Goal: Transaction & Acquisition: Download file/media

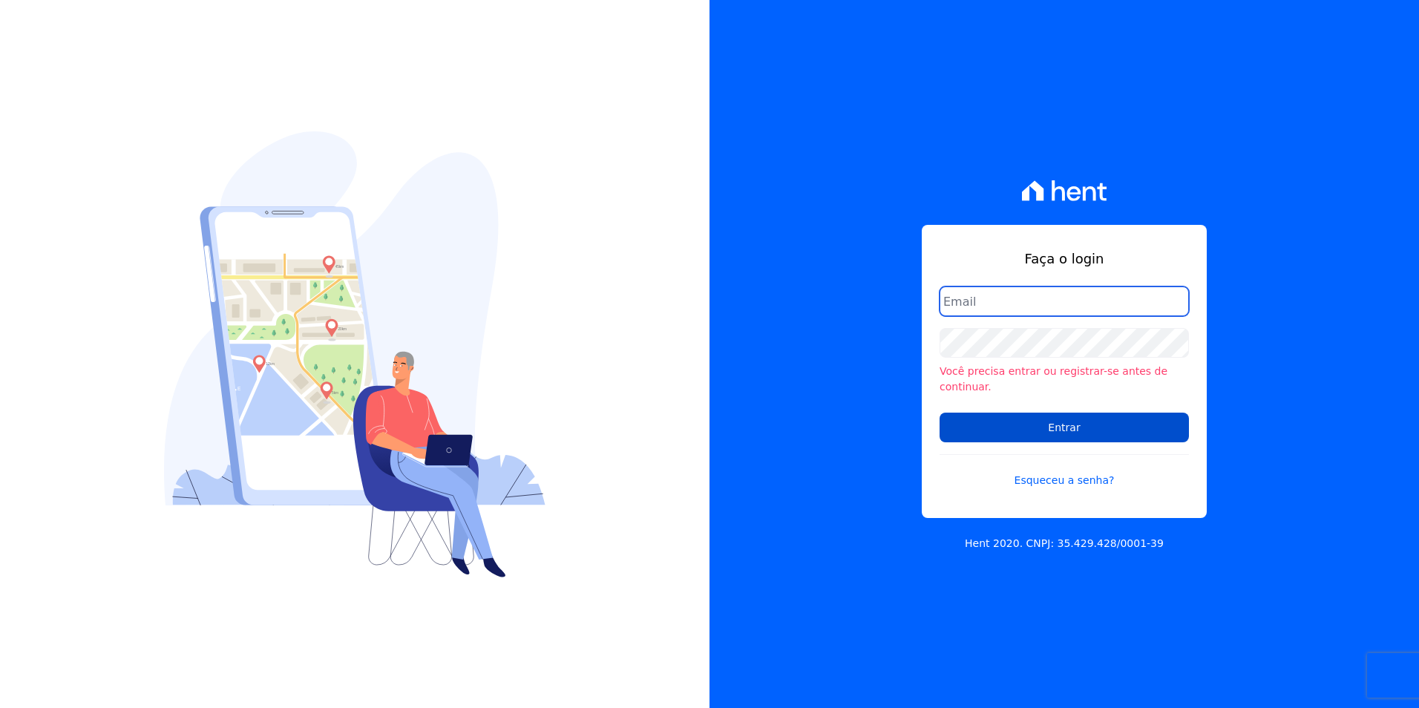
type input "[PERSON_NAME][EMAIL_ADDRESS][PERSON_NAME][DOMAIN_NAME]"
click at [996, 422] on input "Entrar" at bounding box center [1064, 428] width 249 height 30
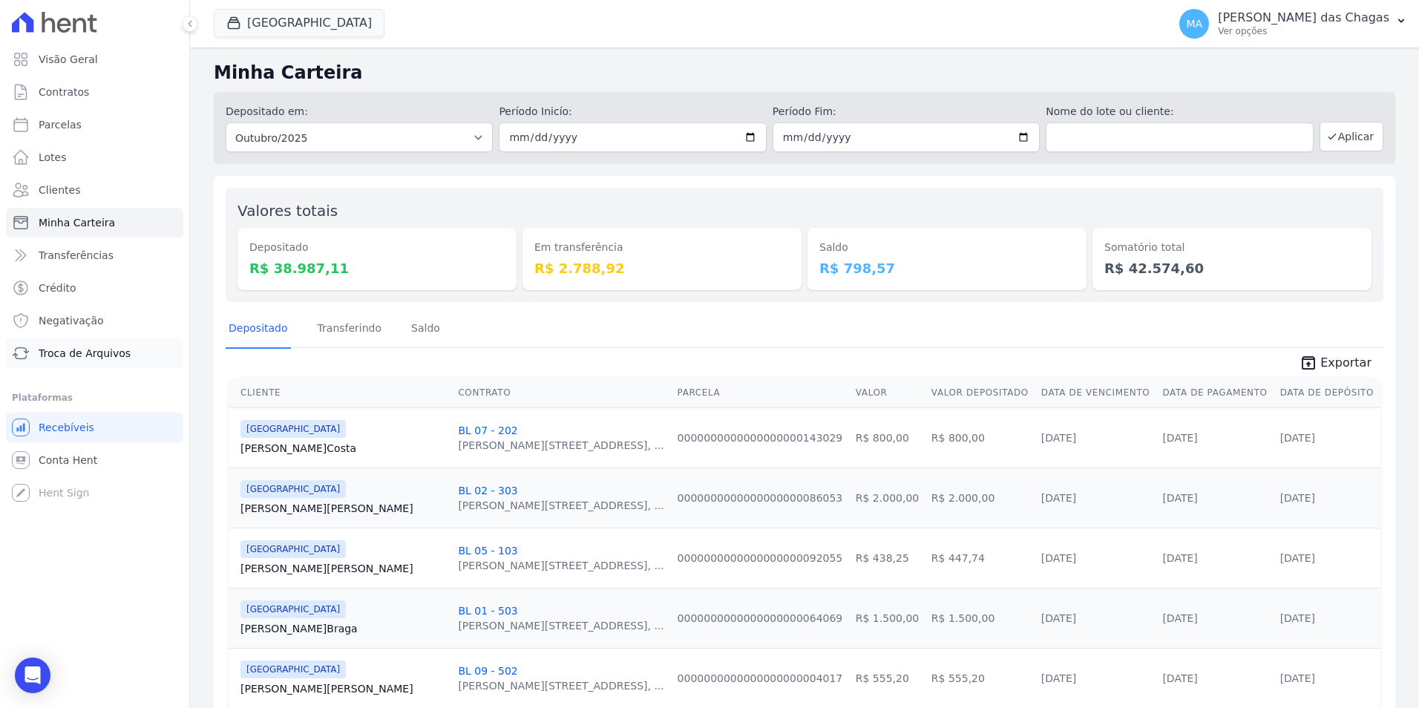
click at [83, 357] on span "Troca de Arquivos" at bounding box center [85, 353] width 92 height 15
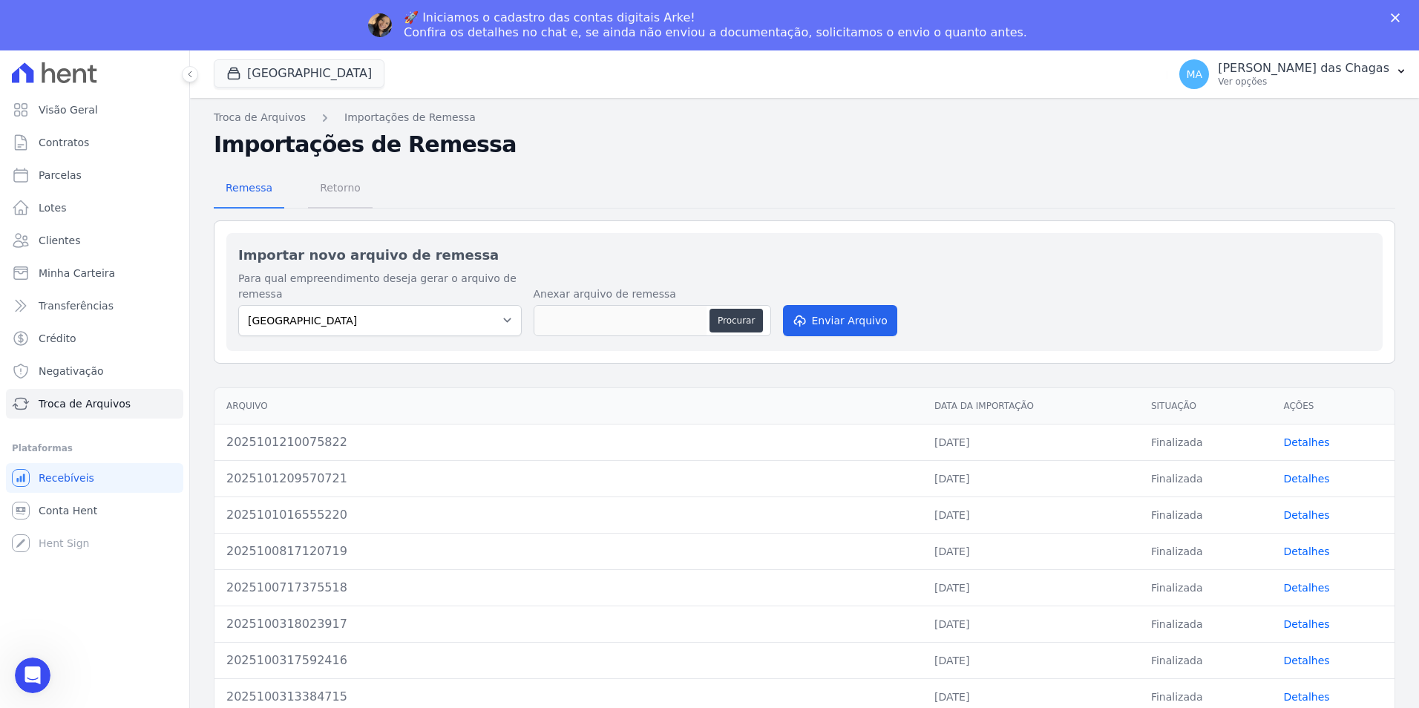
click at [338, 174] on span "Retorno" at bounding box center [340, 188] width 59 height 30
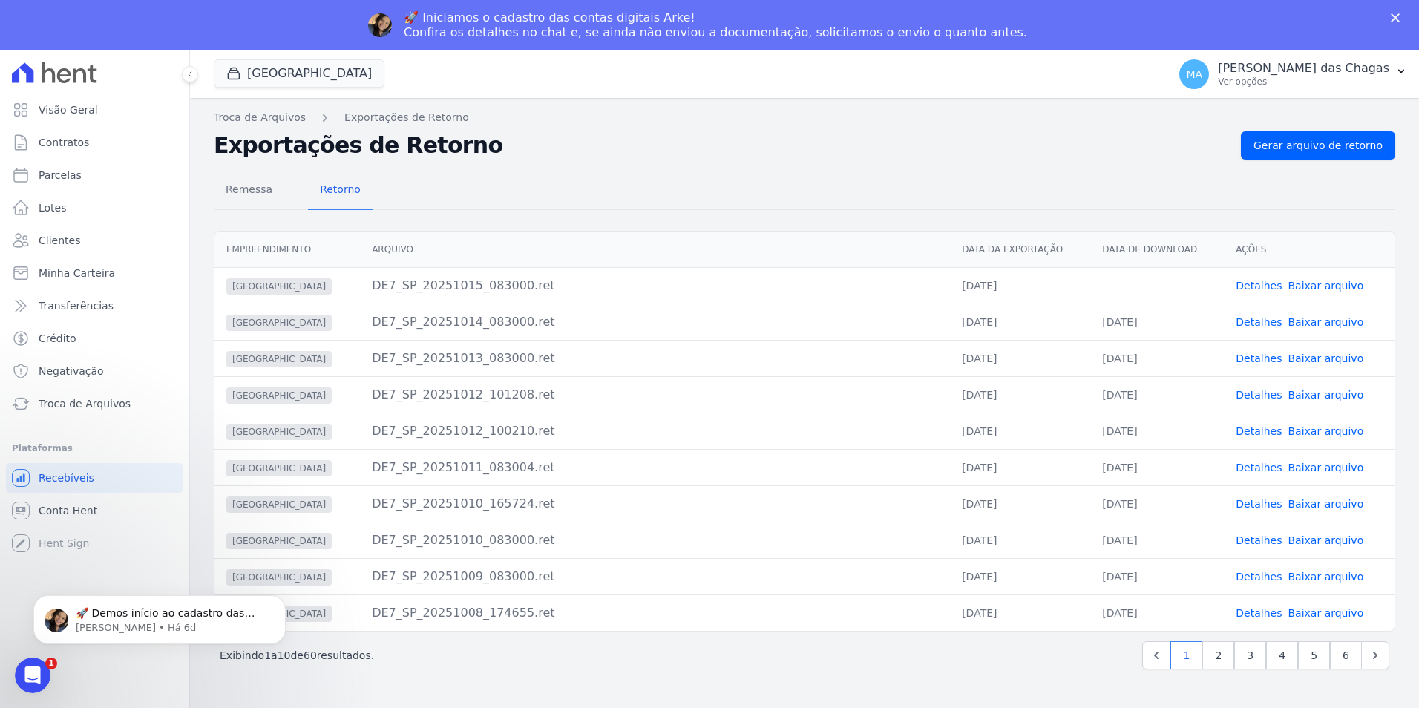
click at [1311, 290] on link "Baixar arquivo" at bounding box center [1326, 286] width 76 height 12
